Goal: Task Accomplishment & Management: Manage account settings

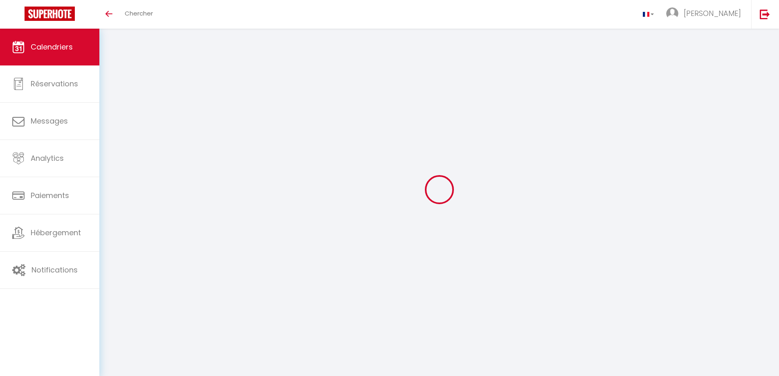
select select
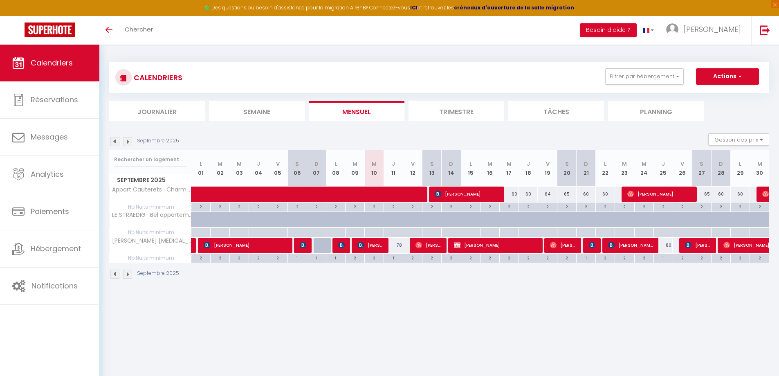
select select
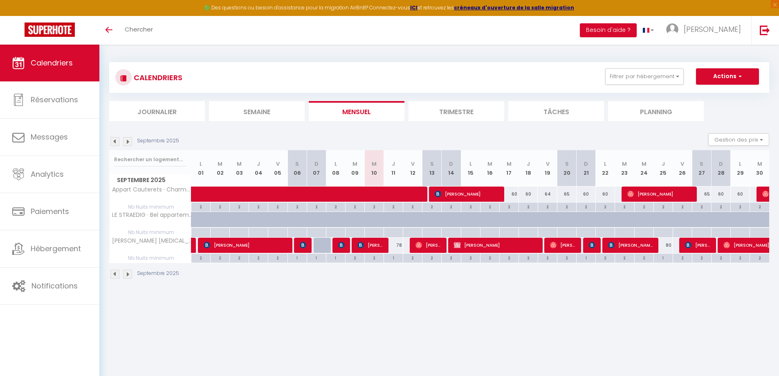
select select
click at [479, 247] on span "[PERSON_NAME]" at bounding box center [495, 245] width 83 height 16
select select "OK"
select select "KO"
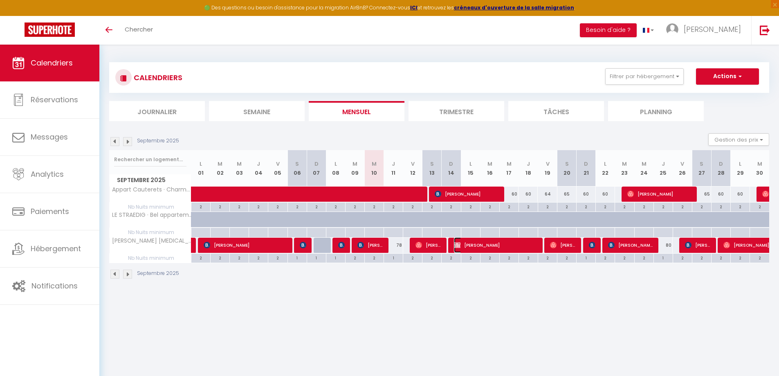
select select "0"
select select "1"
select select
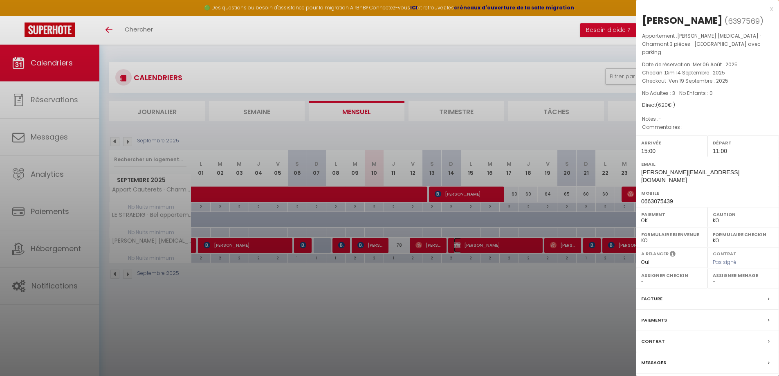
select select "19302"
select select "23660"
click at [661, 337] on label "Contrat" at bounding box center [653, 341] width 24 height 9
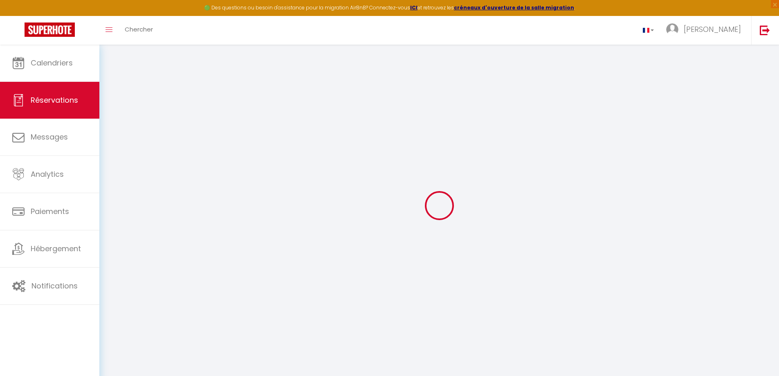
select select
checkbox input "false"
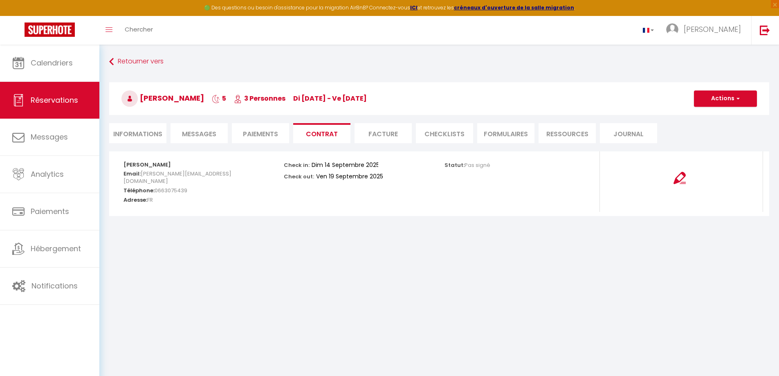
click at [314, 134] on li "Contrat" at bounding box center [321, 133] width 57 height 20
click at [270, 134] on li "Paiements" at bounding box center [260, 133] width 57 height 20
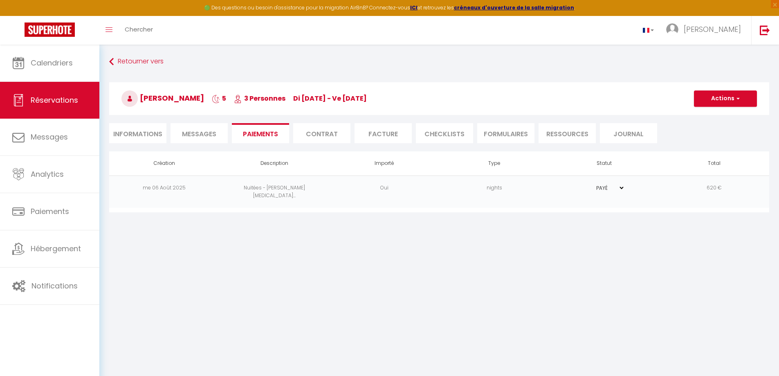
click at [144, 133] on li "Informations" at bounding box center [137, 133] width 57 height 20
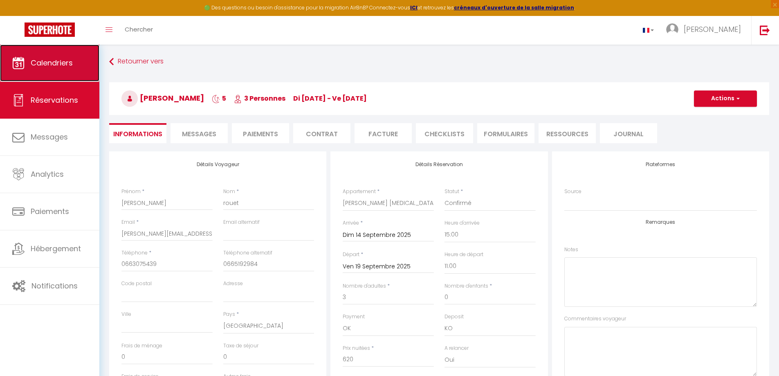
click at [77, 56] on link "Calendriers" at bounding box center [49, 63] width 99 height 37
